Goal: Task Accomplishment & Management: Complete application form

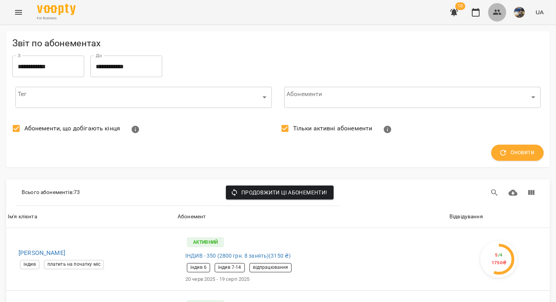
click at [499, 13] on icon "button" at bounding box center [497, 12] width 8 height 5
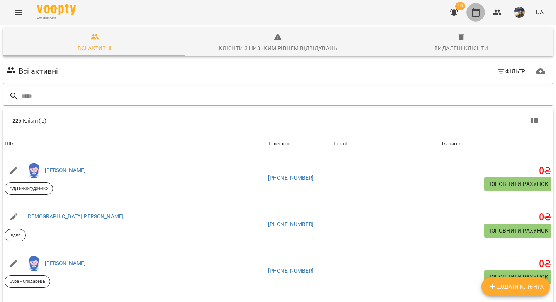
click at [473, 11] on icon "button" at bounding box center [475, 12] width 9 height 9
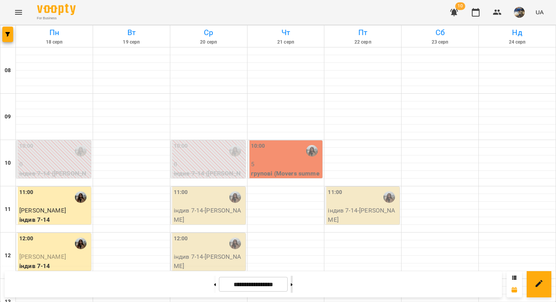
click at [293, 286] on icon at bounding box center [292, 284] width 2 height 3
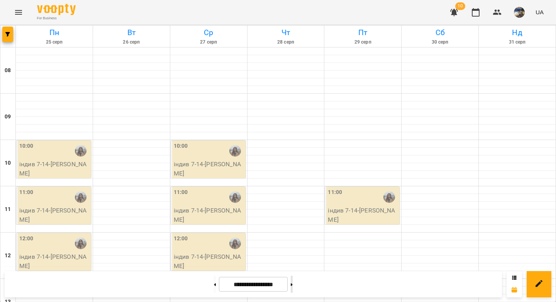
click at [293, 286] on icon at bounding box center [292, 284] width 2 height 3
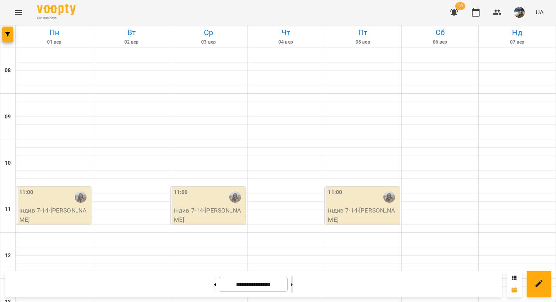
click at [293, 286] on icon at bounding box center [292, 284] width 2 height 3
click at [214, 283] on button at bounding box center [215, 284] width 2 height 17
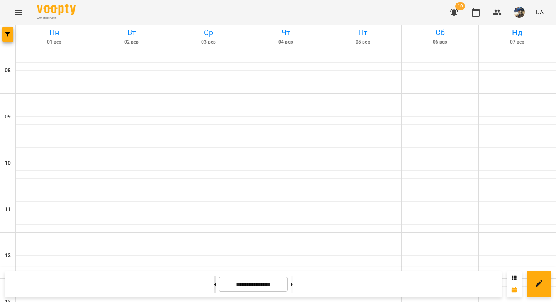
click at [214, 283] on button at bounding box center [215, 284] width 2 height 17
type input "**********"
